Goal: Navigation & Orientation: Go to known website

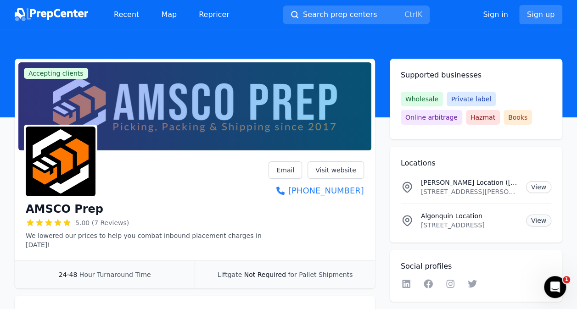
click at [528, 221] on link "View" at bounding box center [538, 221] width 25 height 12
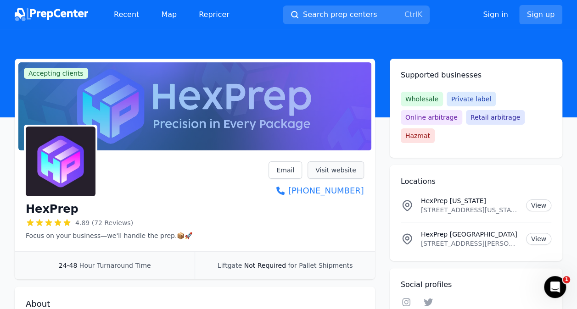
click at [333, 172] on link "Visit website" at bounding box center [336, 170] width 56 height 17
